Goal: Communication & Community: Participate in discussion

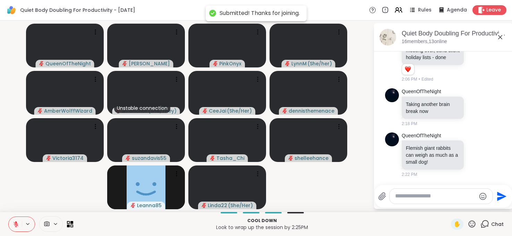
scroll to position [1761, 0]
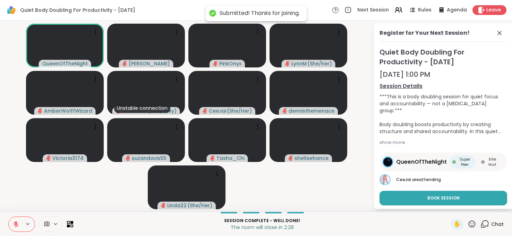
click at [15, 222] on icon at bounding box center [16, 224] width 6 height 6
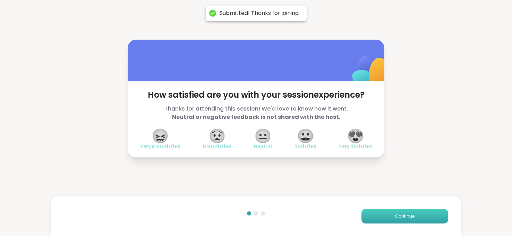
click at [366, 222] on button "Continue" at bounding box center [404, 215] width 87 height 15
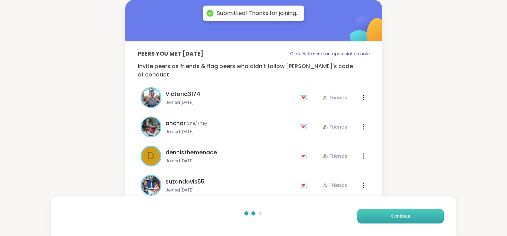
click at [366, 222] on button "Continue" at bounding box center [400, 215] width 87 height 15
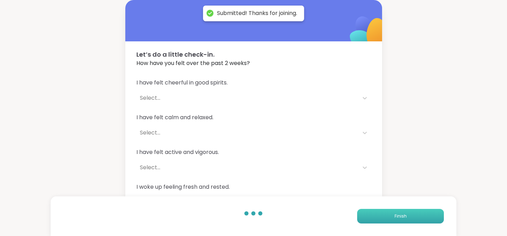
click at [366, 222] on button "Finish" at bounding box center [400, 215] width 87 height 15
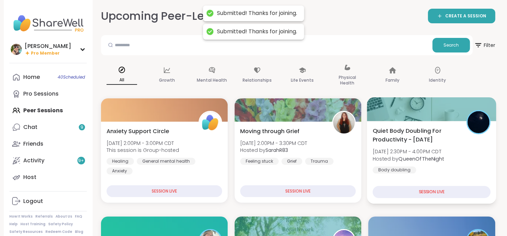
click at [433, 165] on div "Quiet Body Doubling For Productivity - [DATE] [DATE] 2:30PM - 4:00PM CDT Hosted…" at bounding box center [432, 149] width 118 height 47
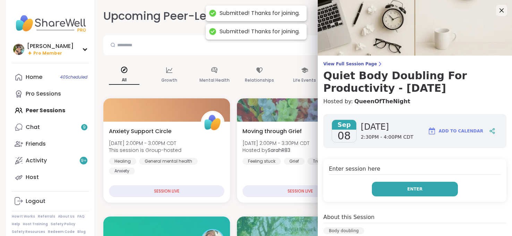
click at [416, 185] on button "Enter" at bounding box center [415, 188] width 86 height 15
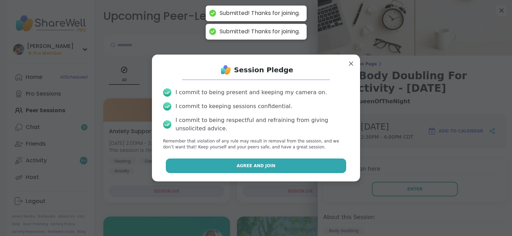
click at [271, 161] on button "Agree and Join" at bounding box center [256, 165] width 181 height 15
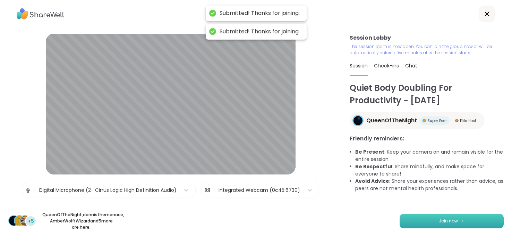
click at [419, 215] on button "Join now" at bounding box center [452, 220] width 104 height 15
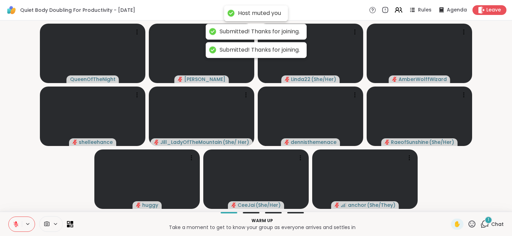
click at [486, 220] on div "1" at bounding box center [489, 220] width 8 height 8
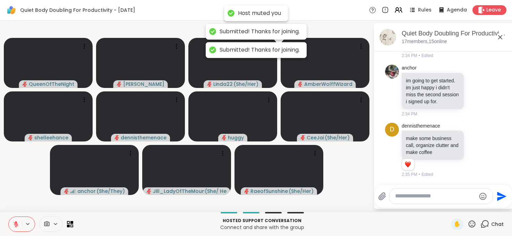
scroll to position [443, 0]
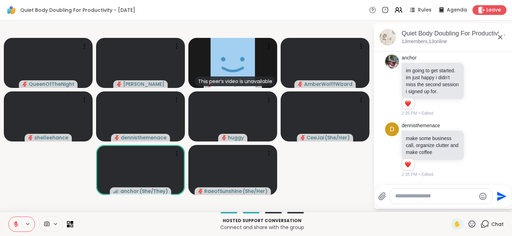
click at [14, 223] on icon at bounding box center [16, 224] width 6 height 6
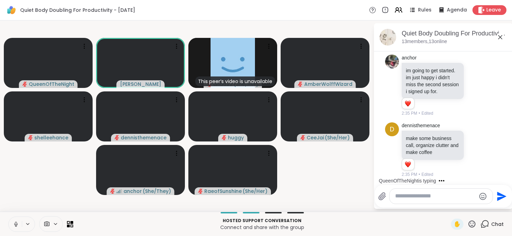
scroll to position [490, 0]
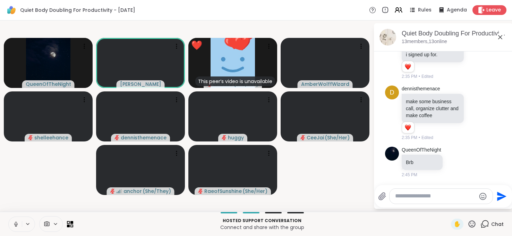
click at [14, 226] on icon at bounding box center [16, 224] width 6 height 6
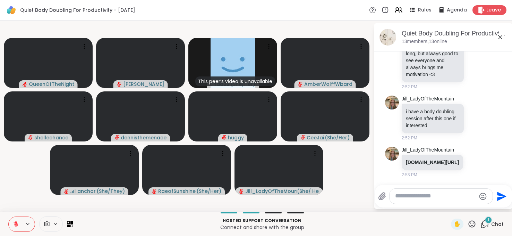
scroll to position [814, 0]
